Goal: Task Accomplishment & Management: Use online tool/utility

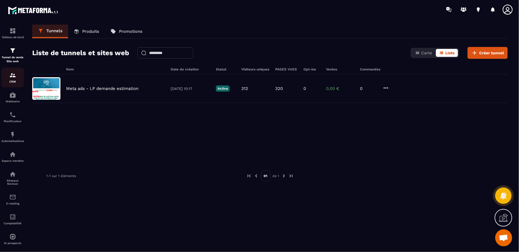
click at [18, 77] on div "CRM" at bounding box center [12, 77] width 23 height 11
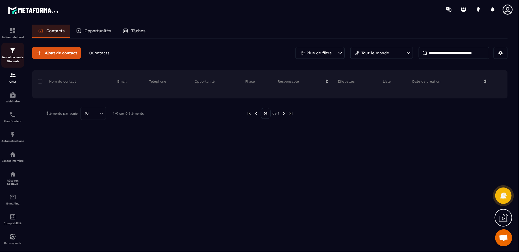
click at [17, 57] on p "Tunnel de vente Site web" at bounding box center [12, 59] width 23 height 8
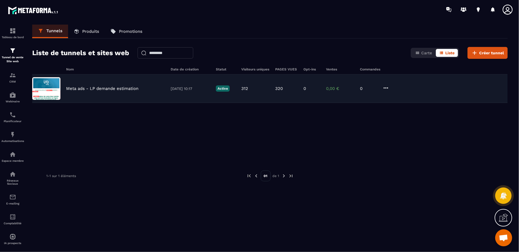
click at [139, 91] on div "Meta ads - LP demande estimation [DATE] 10:17 Active 312 320 0 0,00 € 0" at bounding box center [269, 88] width 475 height 29
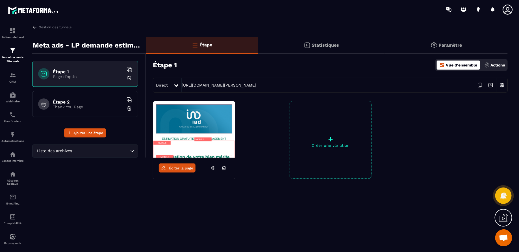
click at [177, 166] on span "Éditer la page" at bounding box center [181, 168] width 24 height 4
